Goal: Navigation & Orientation: Find specific page/section

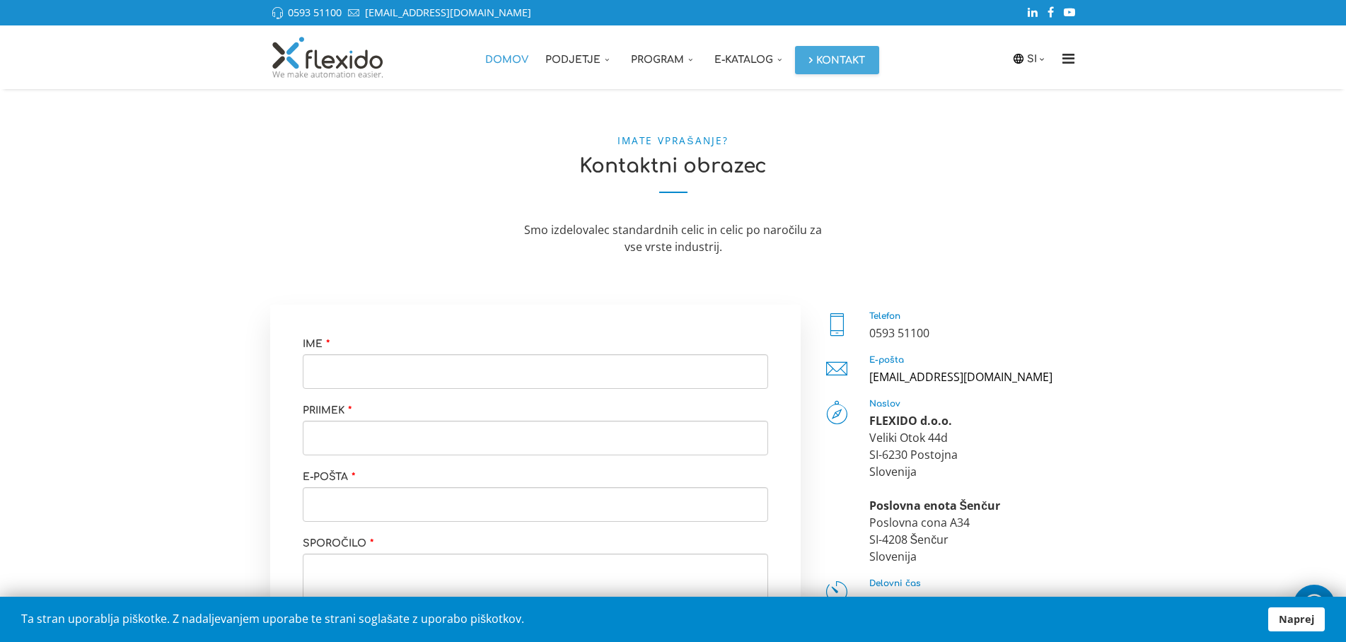
click at [503, 56] on link "Domov" at bounding box center [507, 57] width 60 height 64
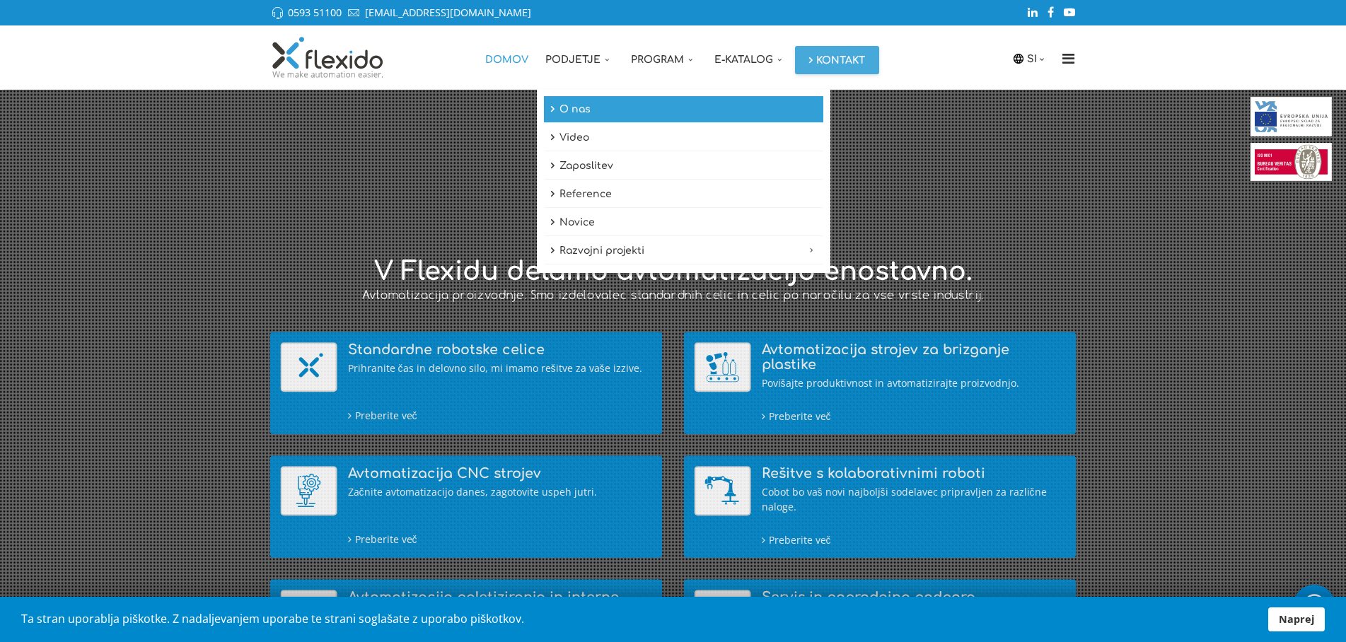
click at [571, 105] on link "O nas" at bounding box center [683, 109] width 279 height 27
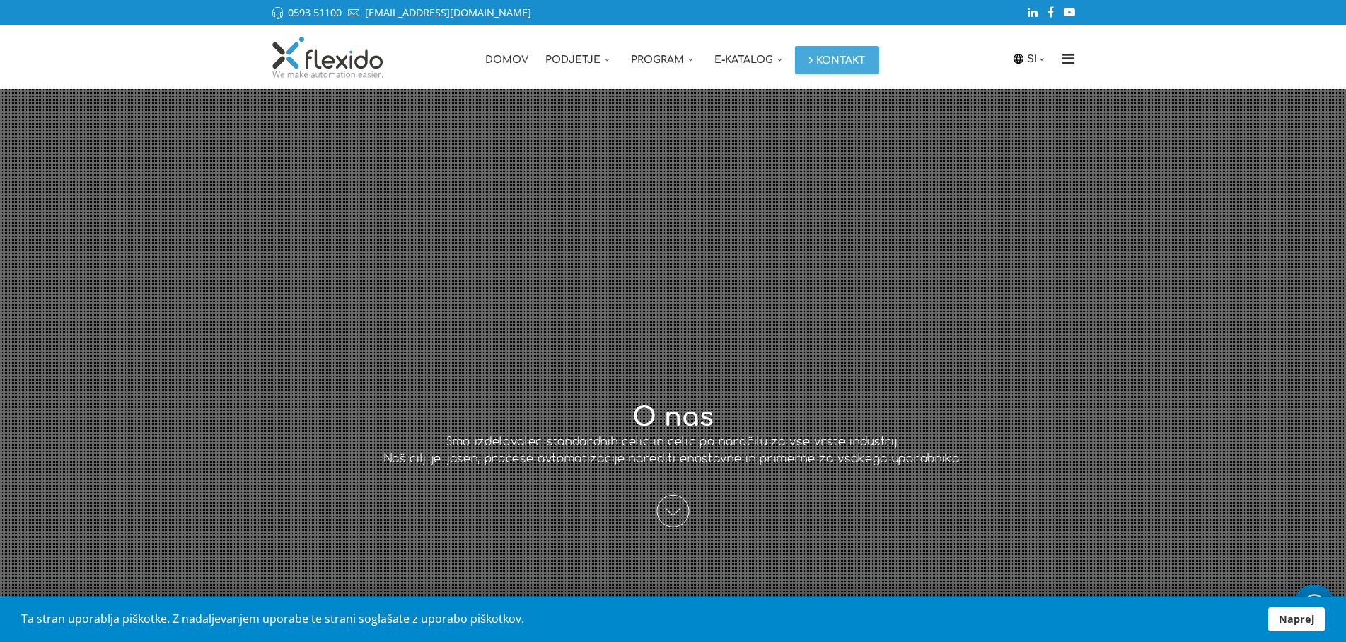
click at [1293, 618] on link "Naprej" at bounding box center [1296, 619] width 57 height 24
